Goal: Task Accomplishment & Management: Use online tool/utility

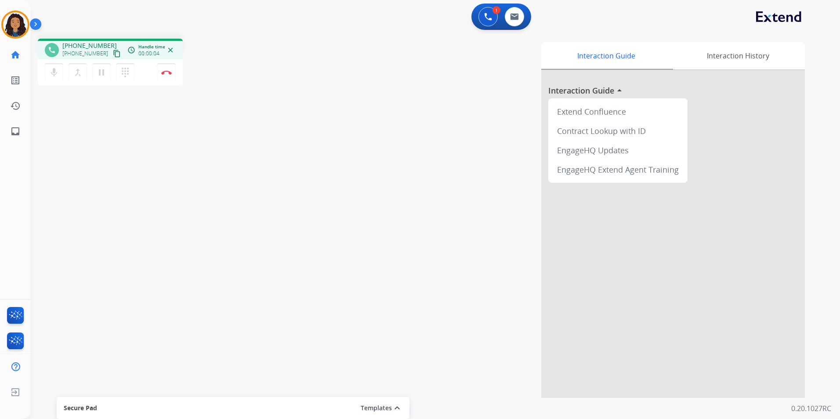
click at [113, 53] on mat-icon "content_copy" at bounding box center [117, 54] width 8 height 8
click at [165, 73] on img at bounding box center [166, 72] width 11 height 4
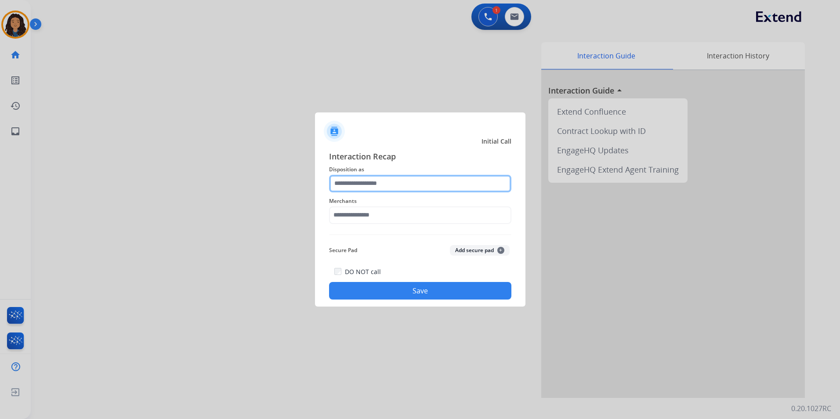
click at [432, 184] on input "text" at bounding box center [420, 184] width 182 height 18
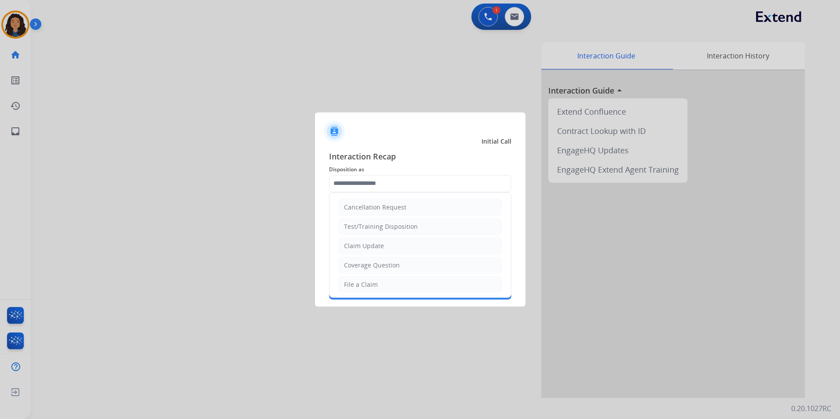
drag, startPoint x: 422, startPoint y: 241, endPoint x: 334, endPoint y: 130, distance: 141.6
click at [422, 241] on li "Claim Update" at bounding box center [420, 246] width 164 height 17
type input "**********"
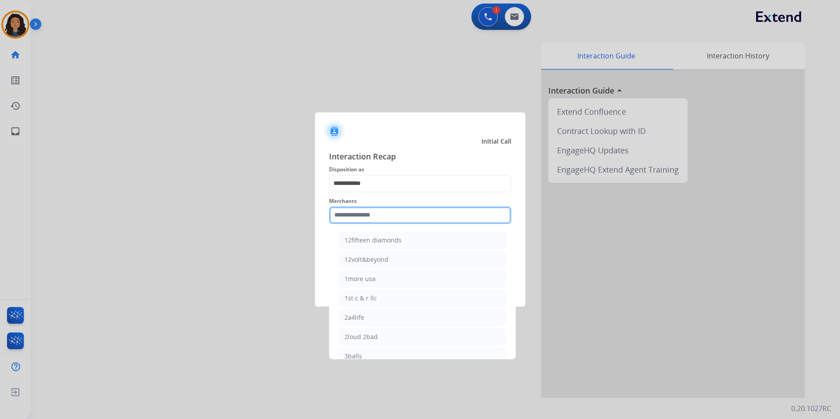
drag, startPoint x: 463, startPoint y: 213, endPoint x: 460, endPoint y: 207, distance: 7.5
click at [463, 213] on input "text" at bounding box center [420, 215] width 182 height 18
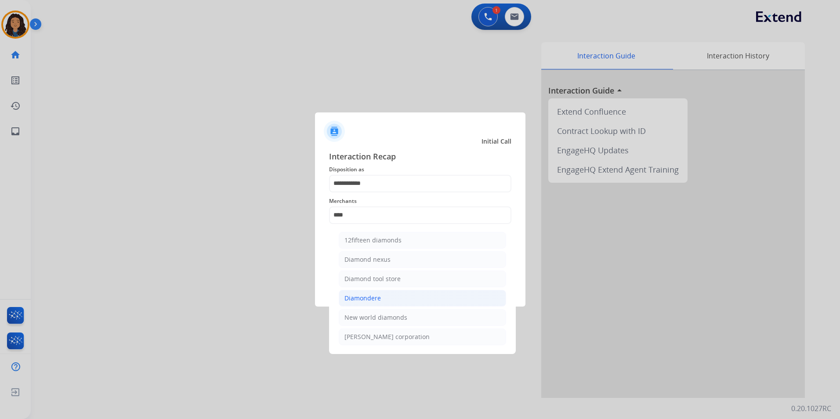
click at [405, 296] on li "Diamondere" at bounding box center [422, 298] width 167 height 17
type input "**********"
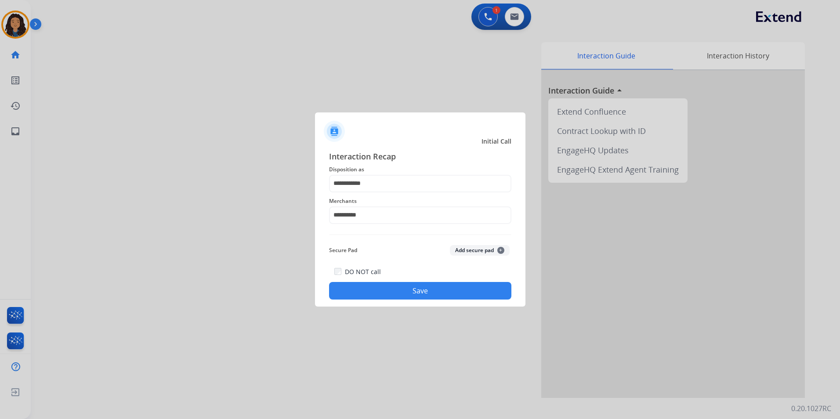
click at [390, 289] on button "Save" at bounding box center [420, 291] width 182 height 18
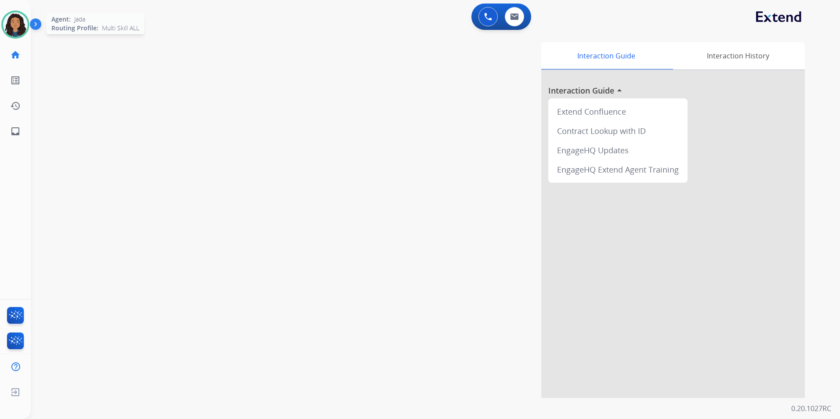
click at [1, 32] on div "Agent: [PERSON_NAME] Profile: Multi Skill ALL" at bounding box center [15, 25] width 28 height 28
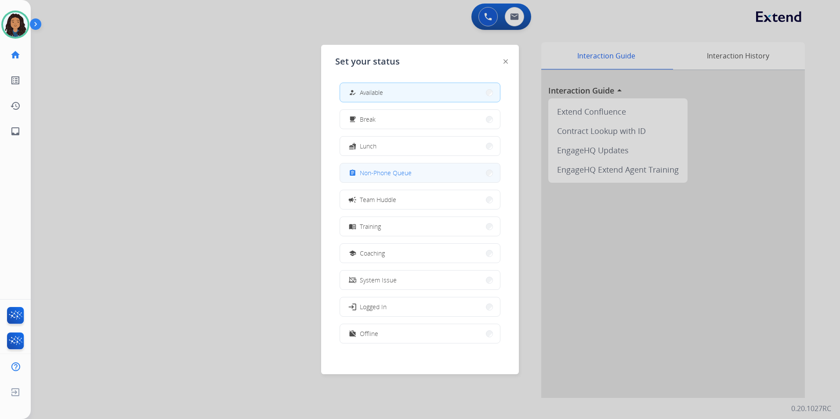
click at [436, 169] on button "assignment Non-Phone Queue" at bounding box center [420, 172] width 160 height 19
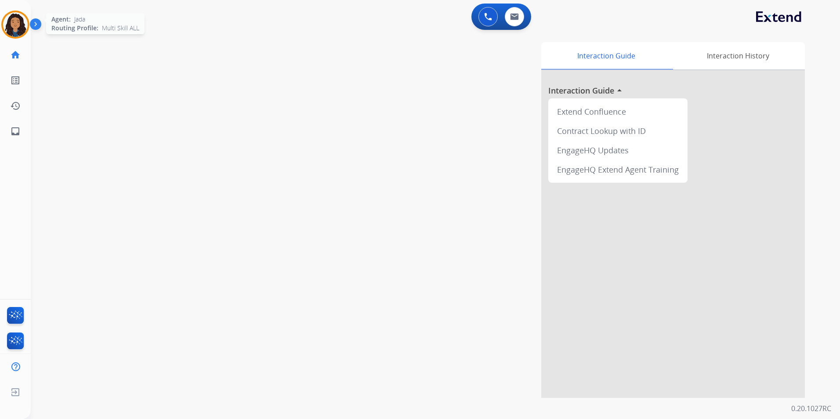
click at [10, 15] on img at bounding box center [15, 24] width 25 height 25
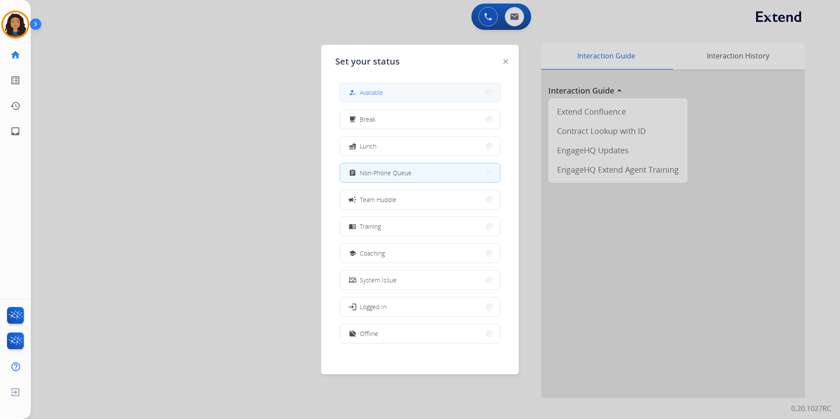
drag, startPoint x: 444, startPoint y: 95, endPoint x: 440, endPoint y: 101, distance: 6.5
click at [440, 101] on button "how_to_reg Available" at bounding box center [420, 92] width 160 height 19
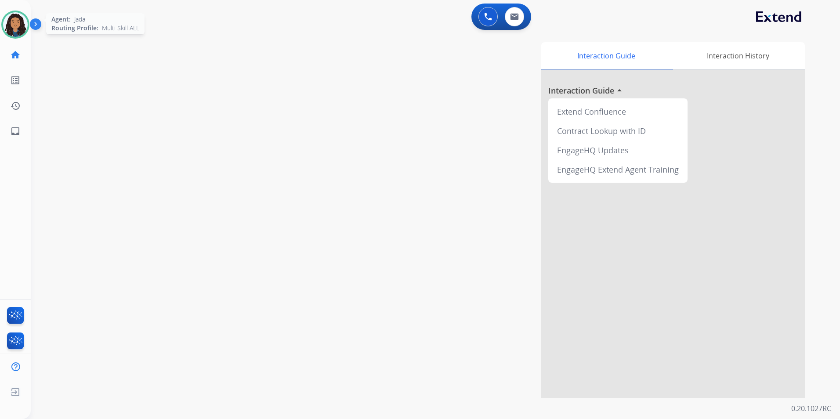
click at [22, 32] on img at bounding box center [15, 24] width 25 height 25
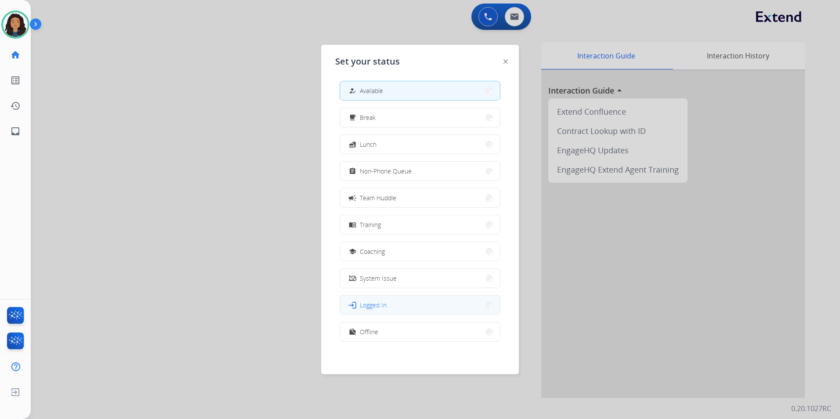
scroll to position [3, 0]
click at [422, 335] on button "work_off Offline" at bounding box center [420, 330] width 160 height 19
